Goal: Information Seeking & Learning: Learn about a topic

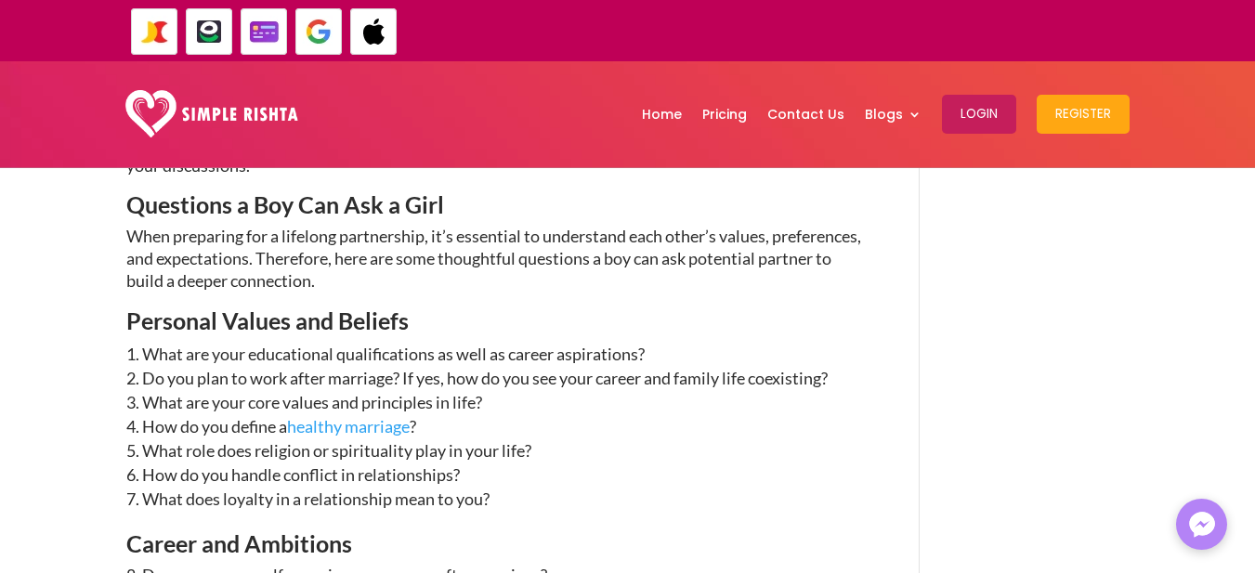
scroll to position [1184, 0]
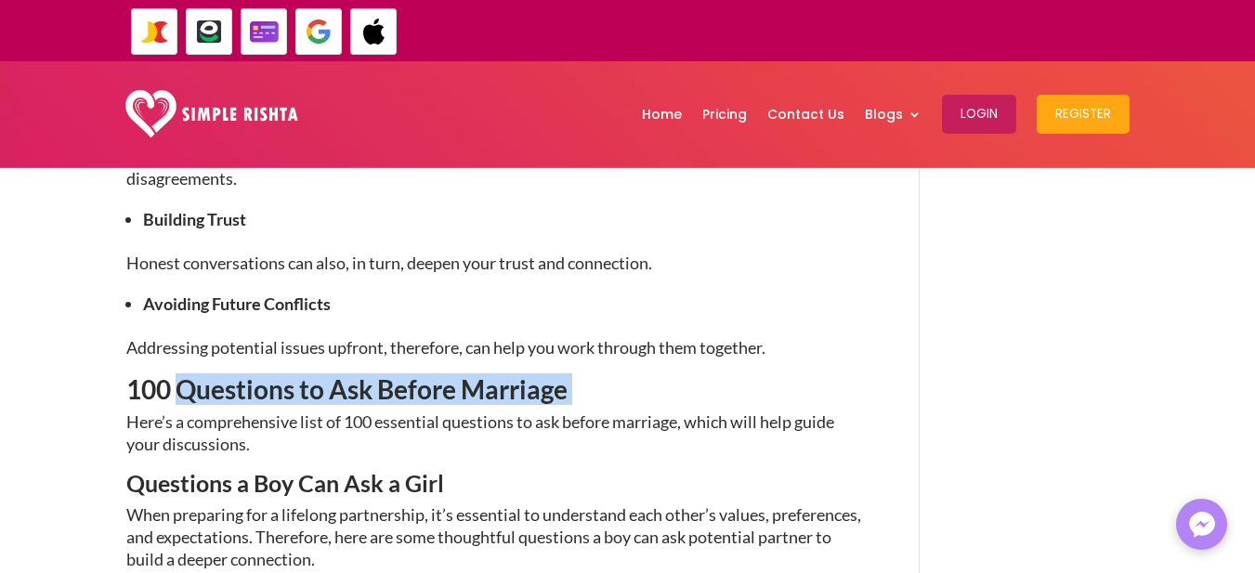
drag, startPoint x: 179, startPoint y: 389, endPoint x: 580, endPoint y: 396, distance: 401.2
click at [580, 396] on h2 "100 Questions to Ask Before Marriage" at bounding box center [495, 393] width 738 height 35
copy h2 "Questions to Ask Before Marriage"
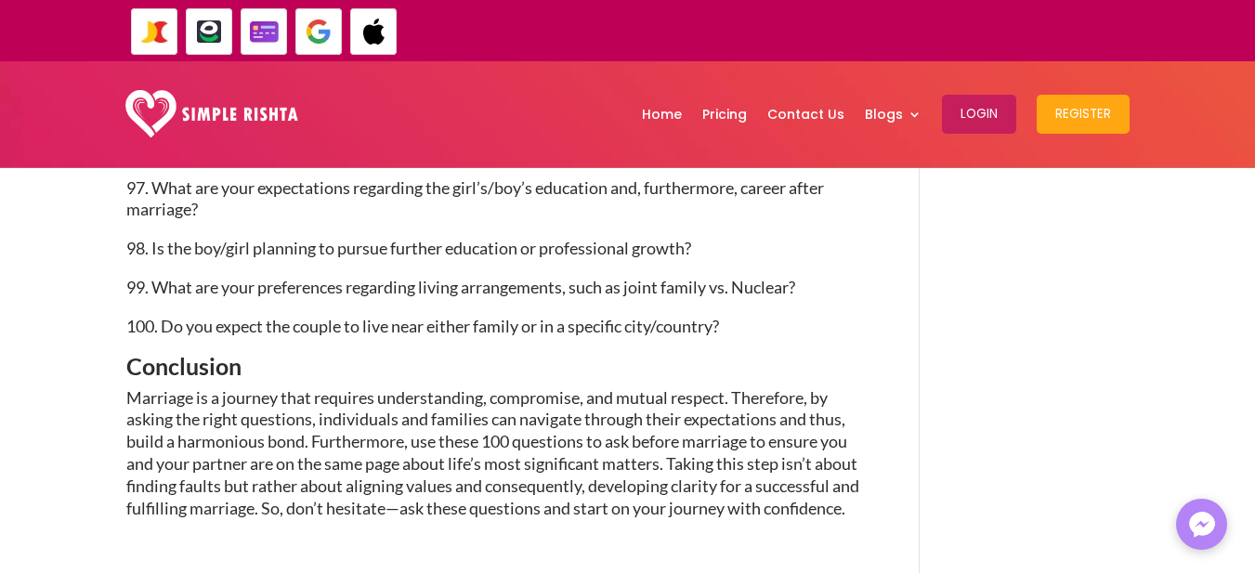
scroll to position [6106, 0]
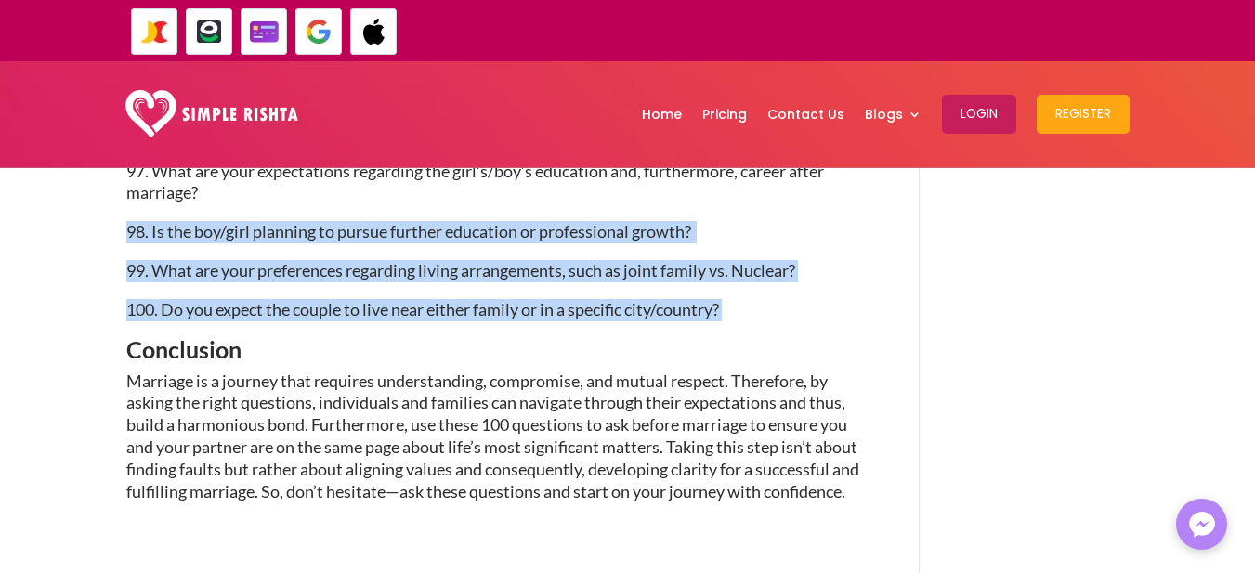
drag, startPoint x: 752, startPoint y: 305, endPoint x: 113, endPoint y: 231, distance: 643.1
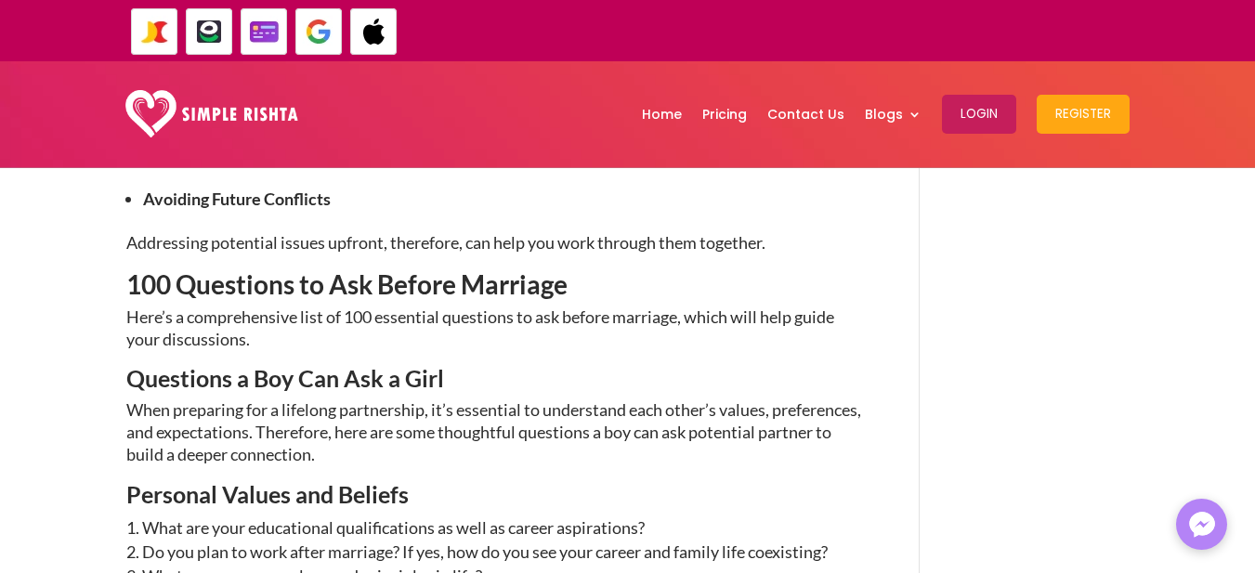
scroll to position [1370, 0]
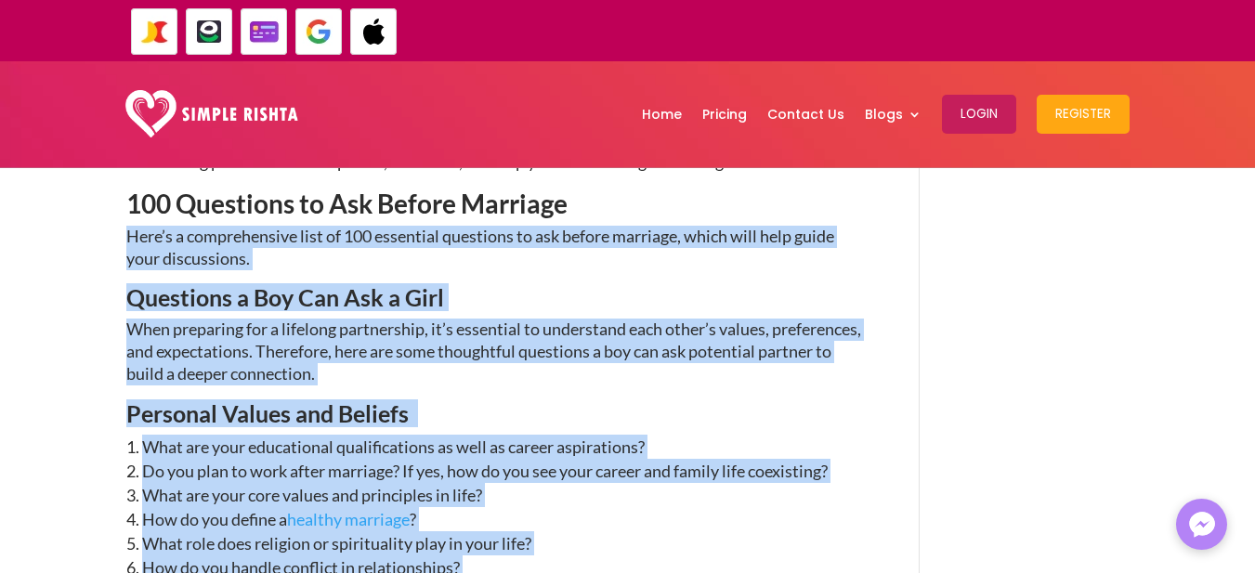
copy div "Here’s a comprehensive list of 100 essential questions to ask before marriage, …"
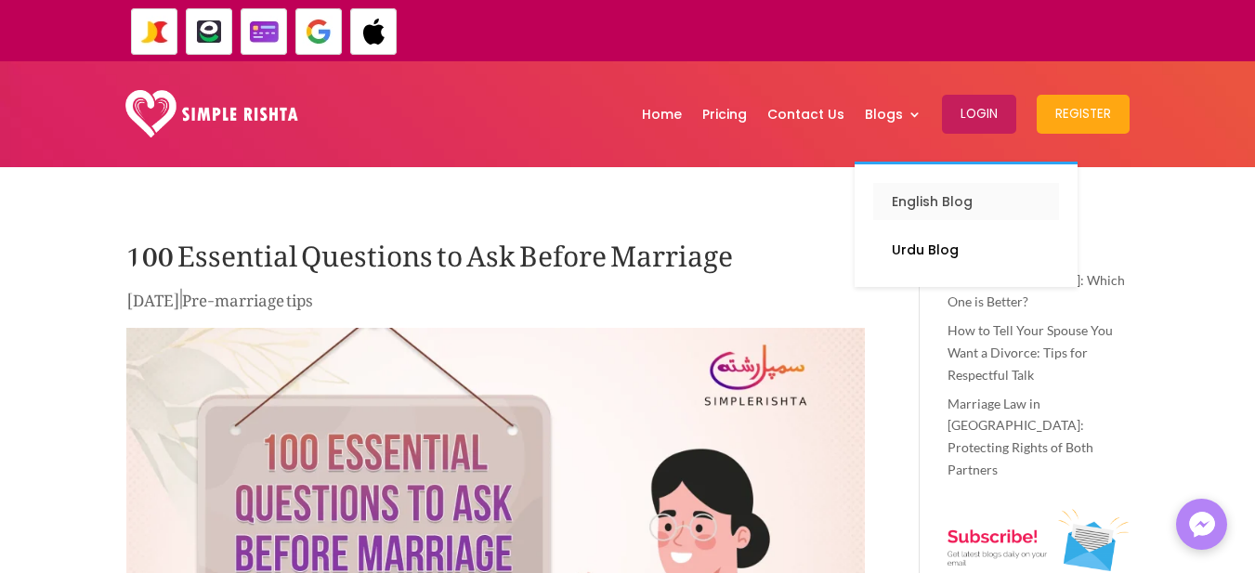
click at [916, 207] on p "English Blog" at bounding box center [965, 202] width 149 height 26
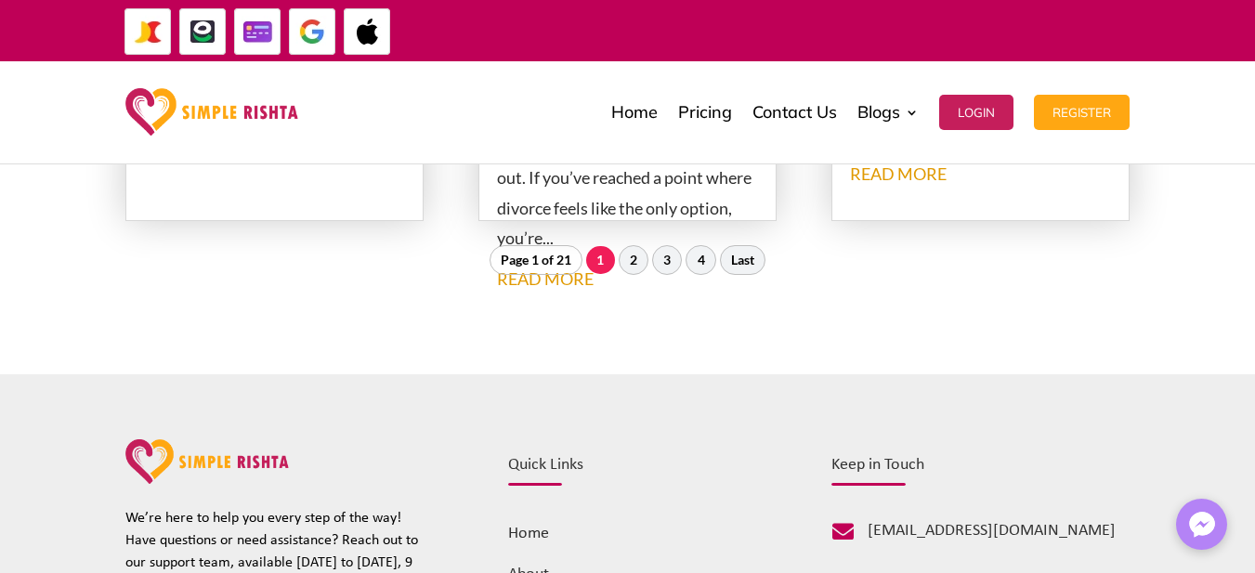
scroll to position [2322, 0]
